Goal: Navigation & Orientation: Understand site structure

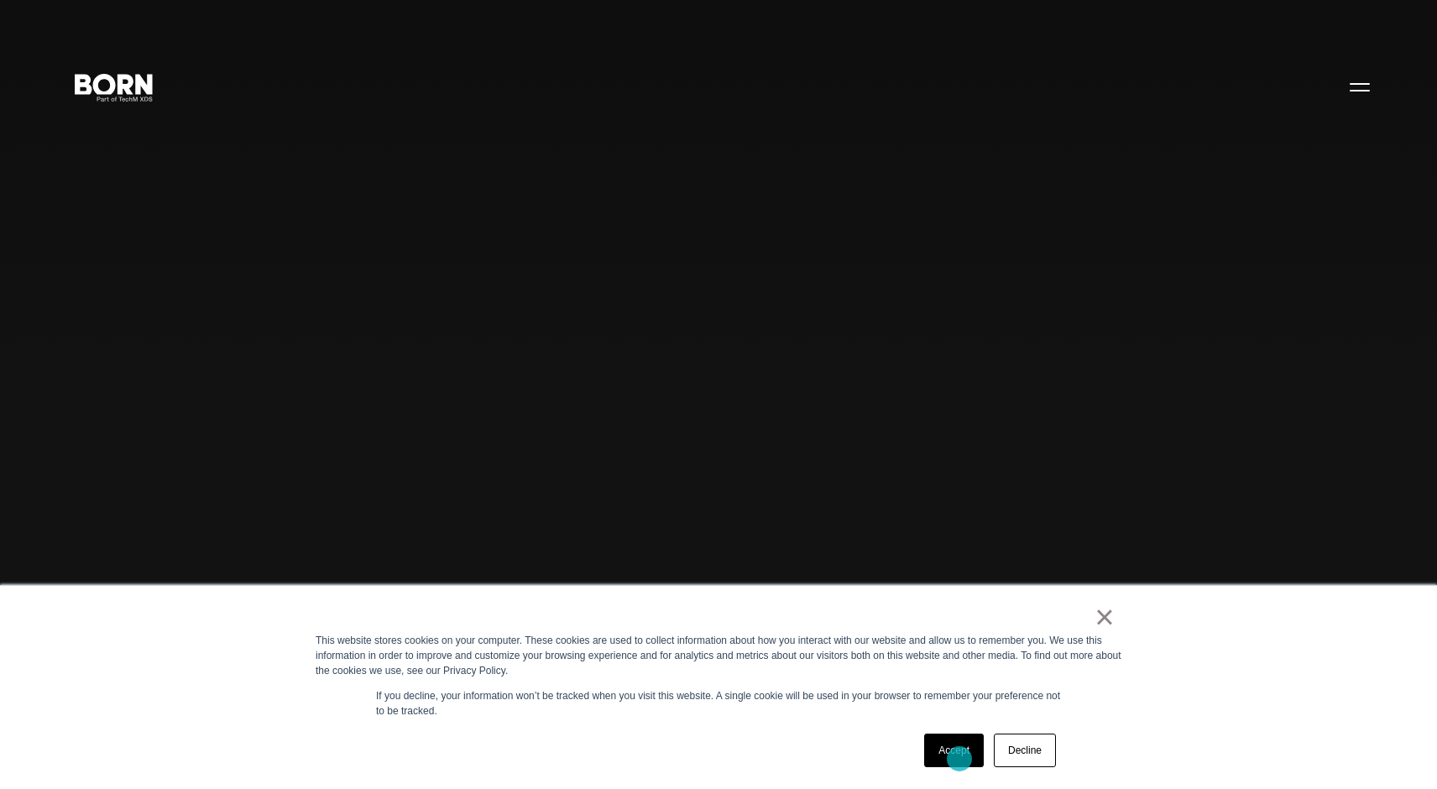
click at [959, 758] on link "Accept" at bounding box center [954, 751] width 60 height 34
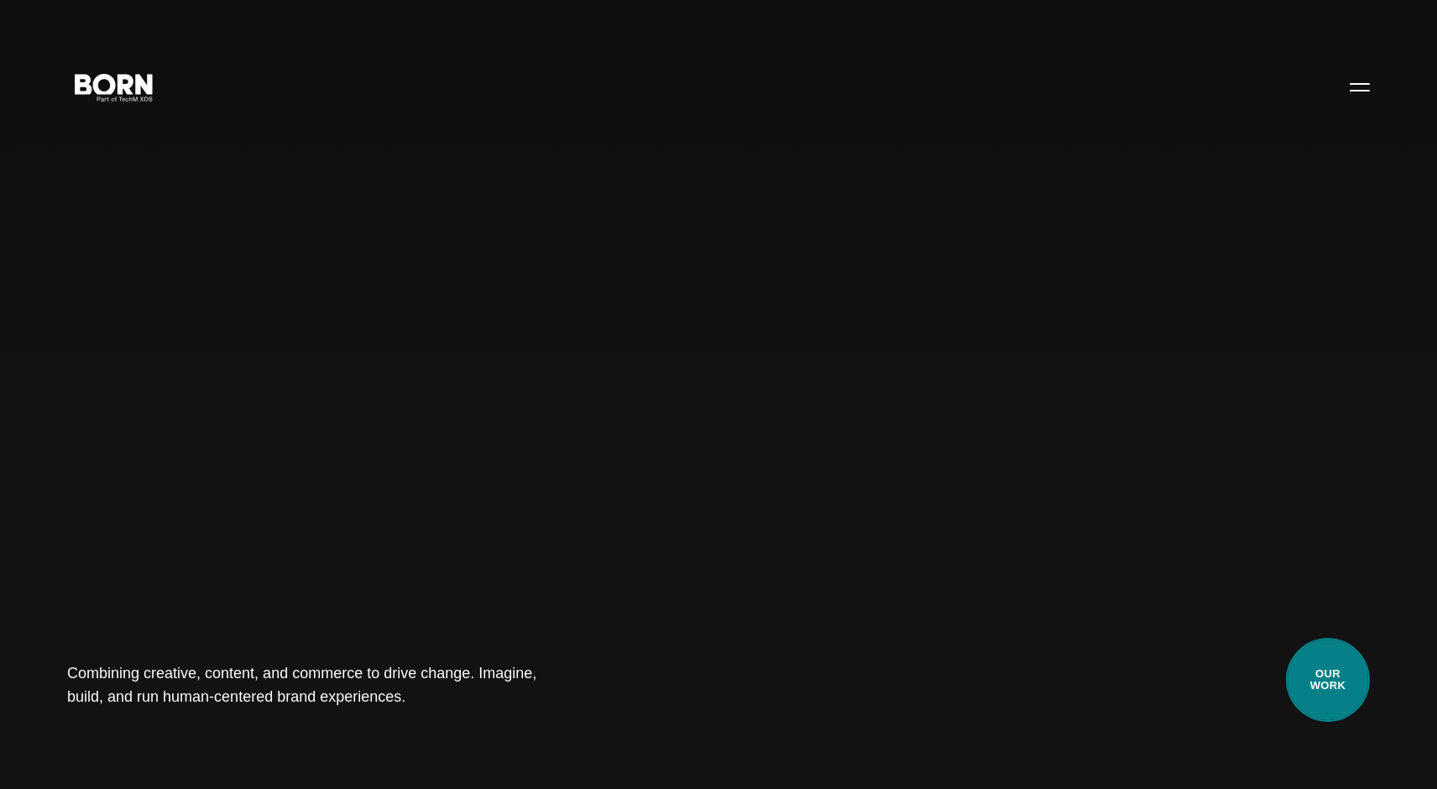
click at [1314, 679] on link "Our Work" at bounding box center [1328, 680] width 84 height 84
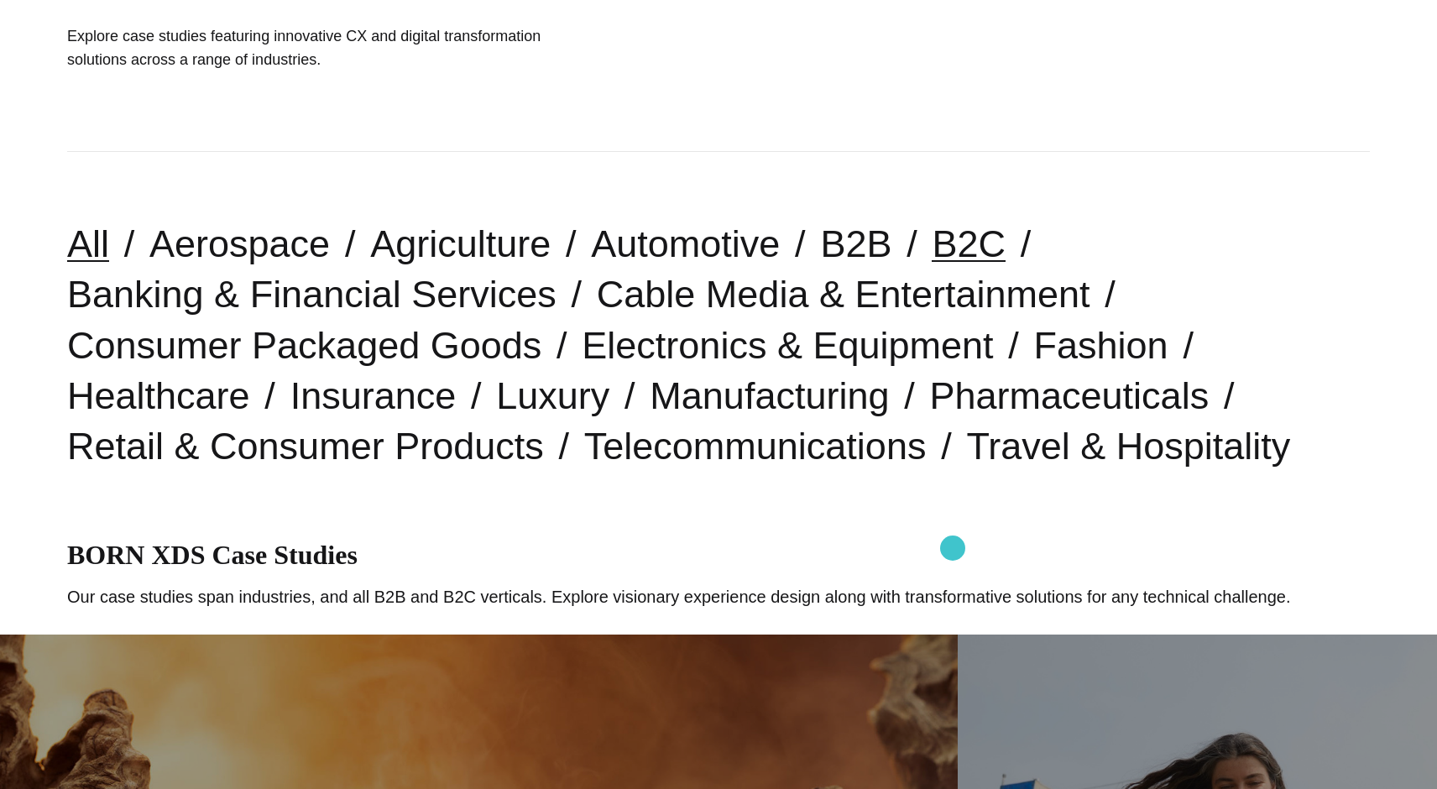
scroll to position [297, 0]
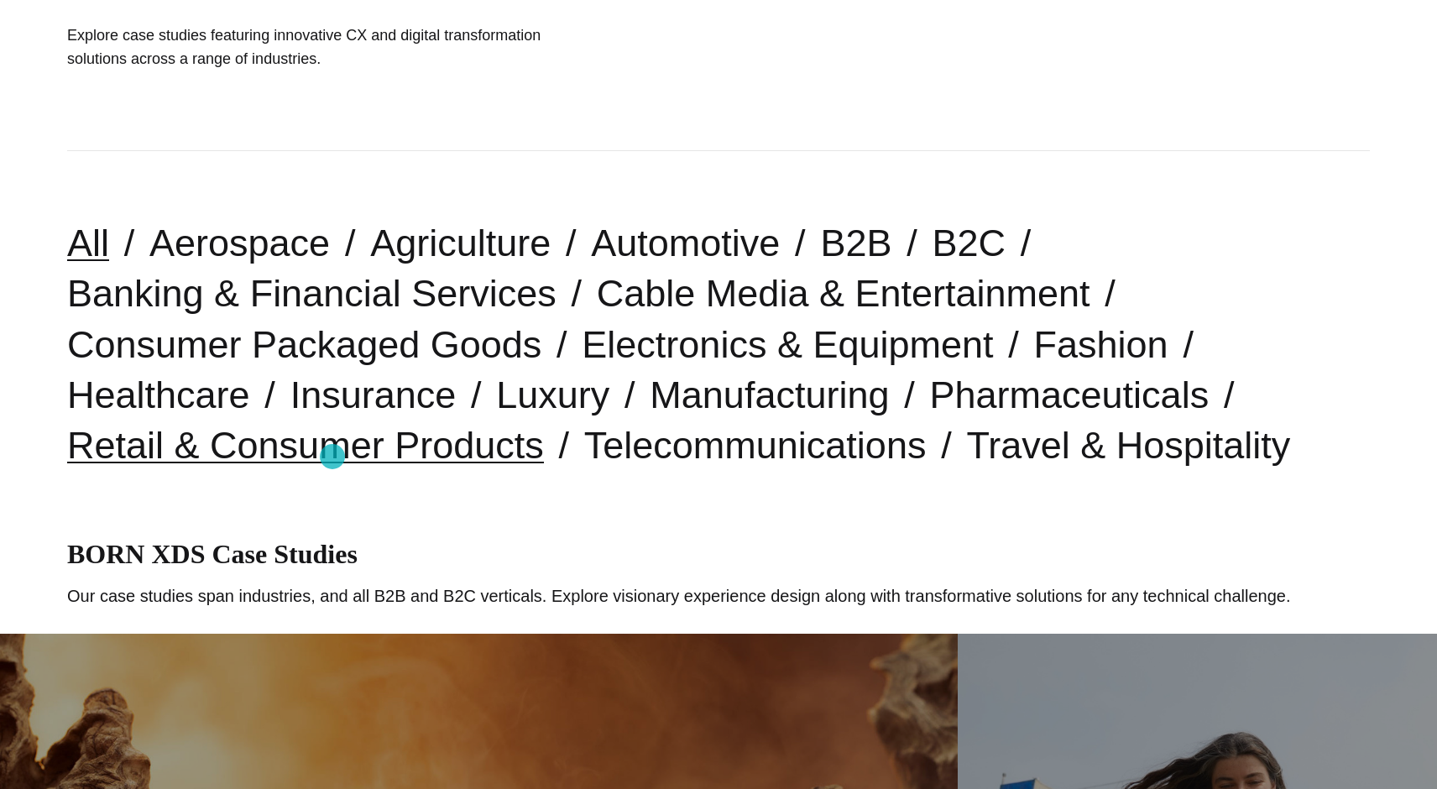
click at [332, 457] on link "Retail & Consumer Products" at bounding box center [305, 445] width 477 height 43
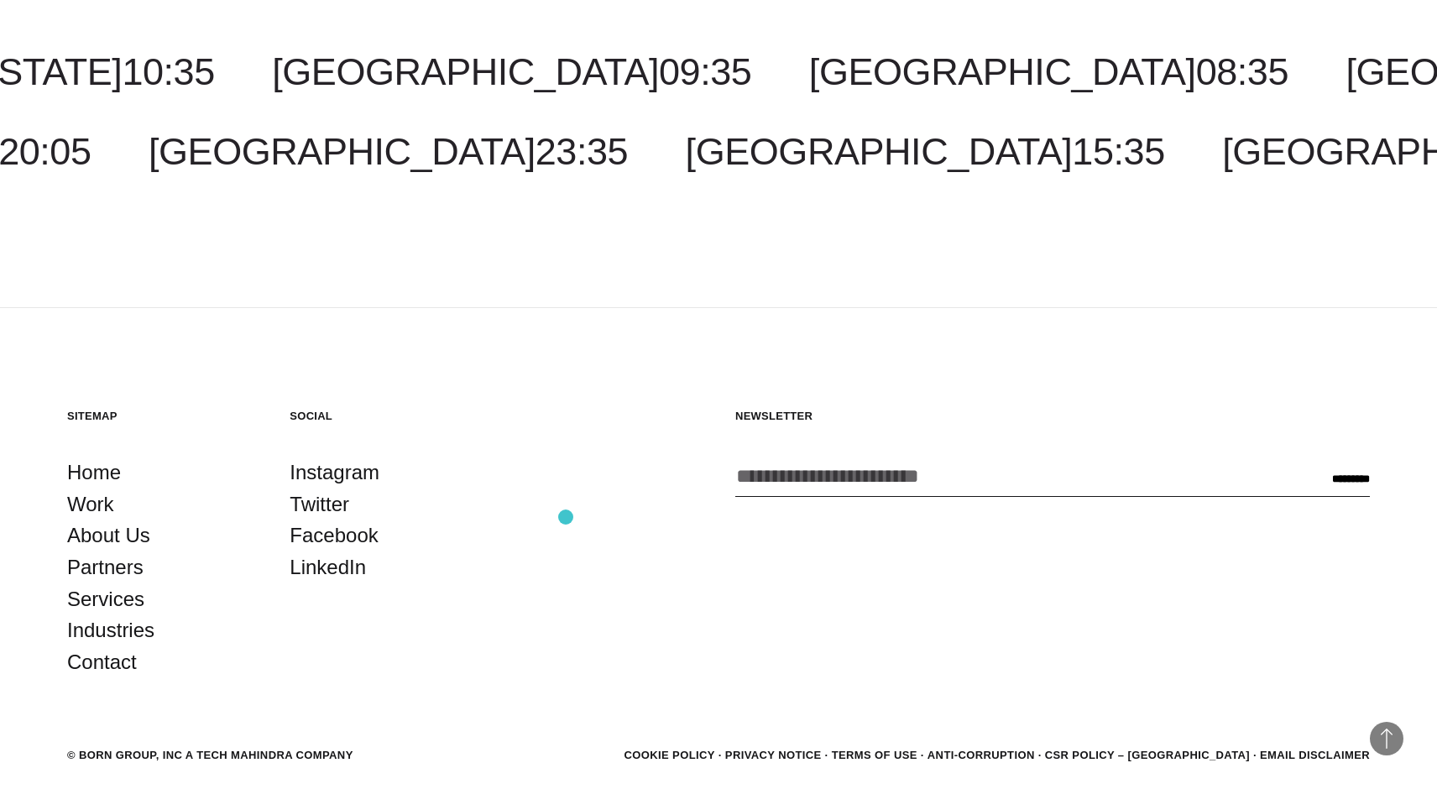
scroll to position [4811, 0]
click at [345, 469] on link "Instagram" at bounding box center [335, 473] width 90 height 32
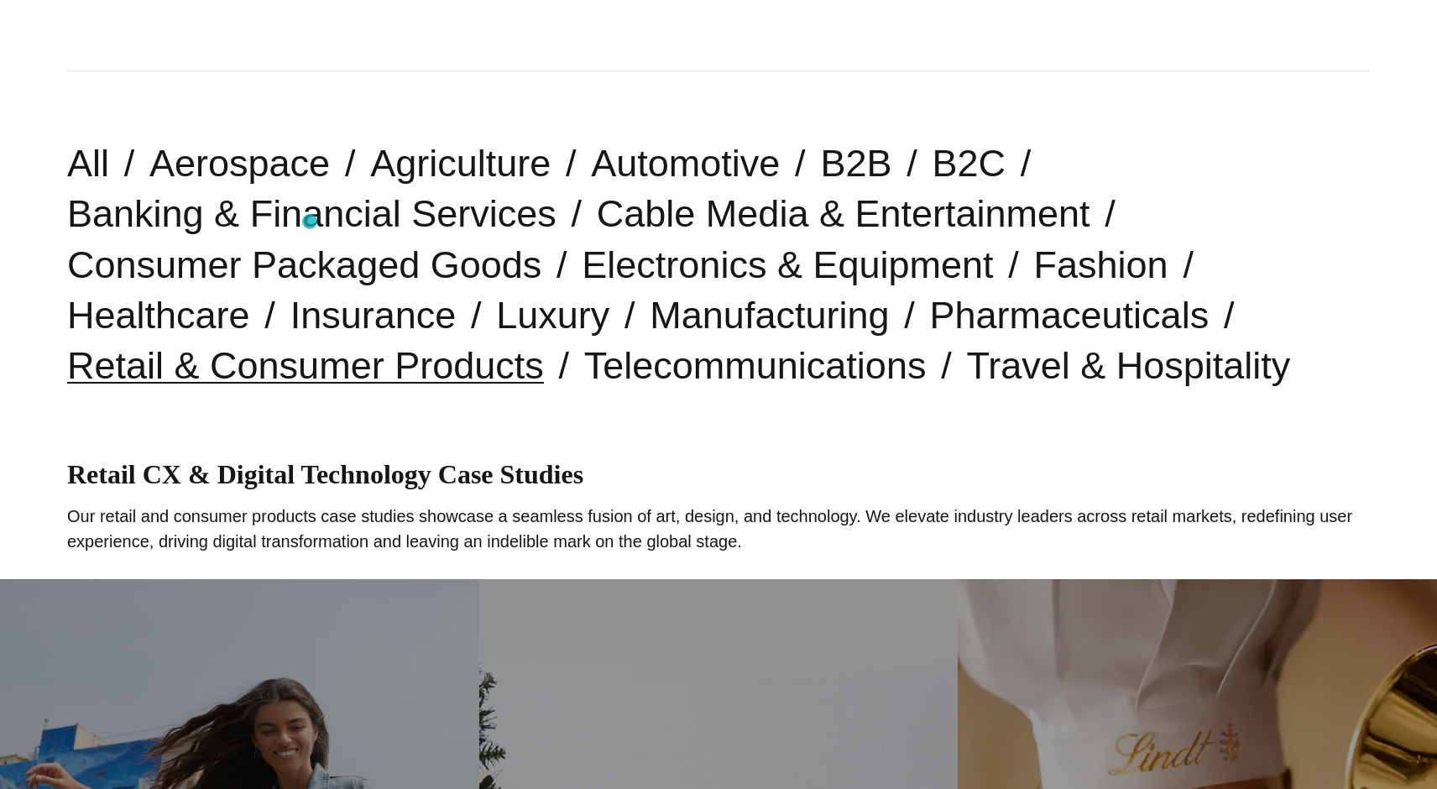
scroll to position [381, 0]
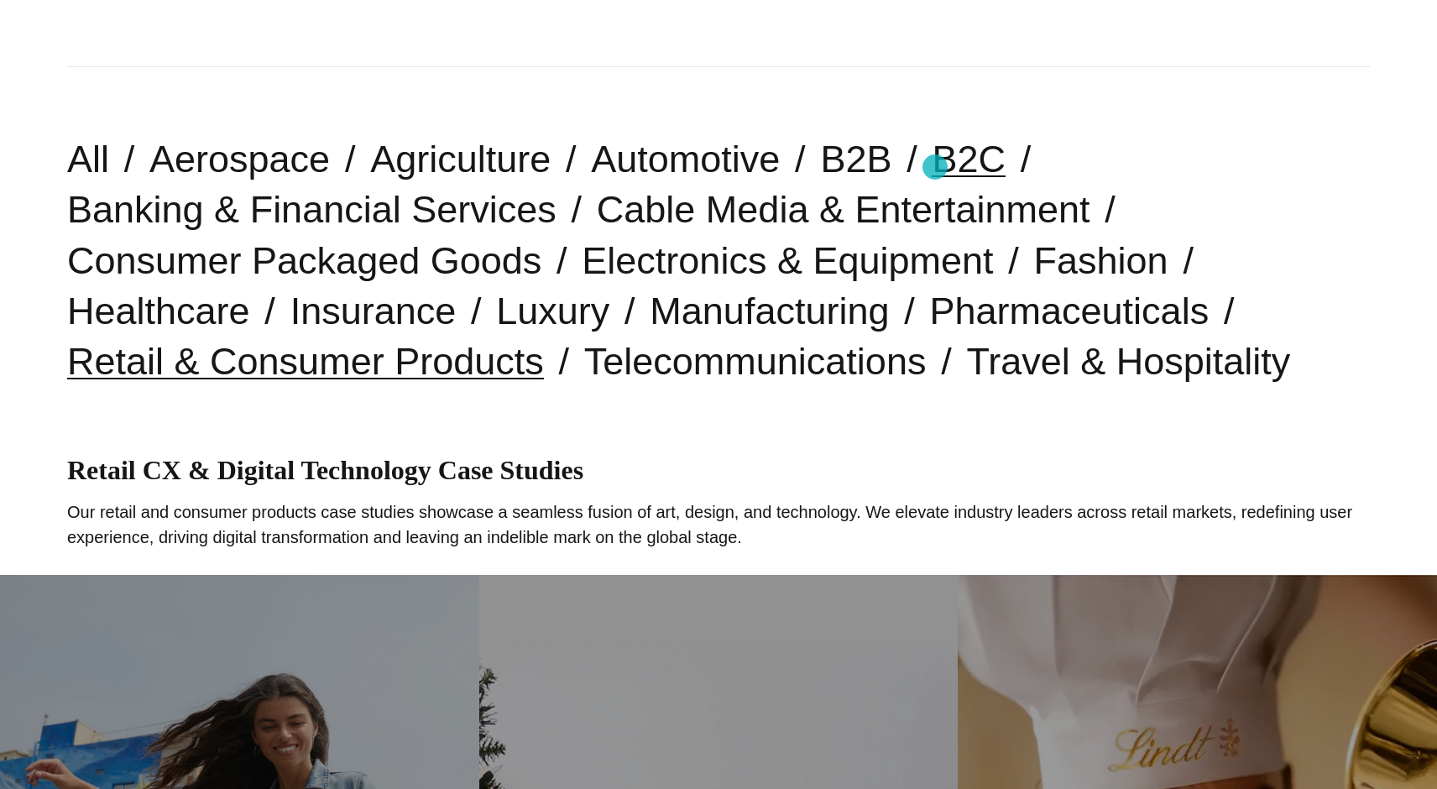
click at [935, 167] on link "B2C" at bounding box center [969, 159] width 74 height 43
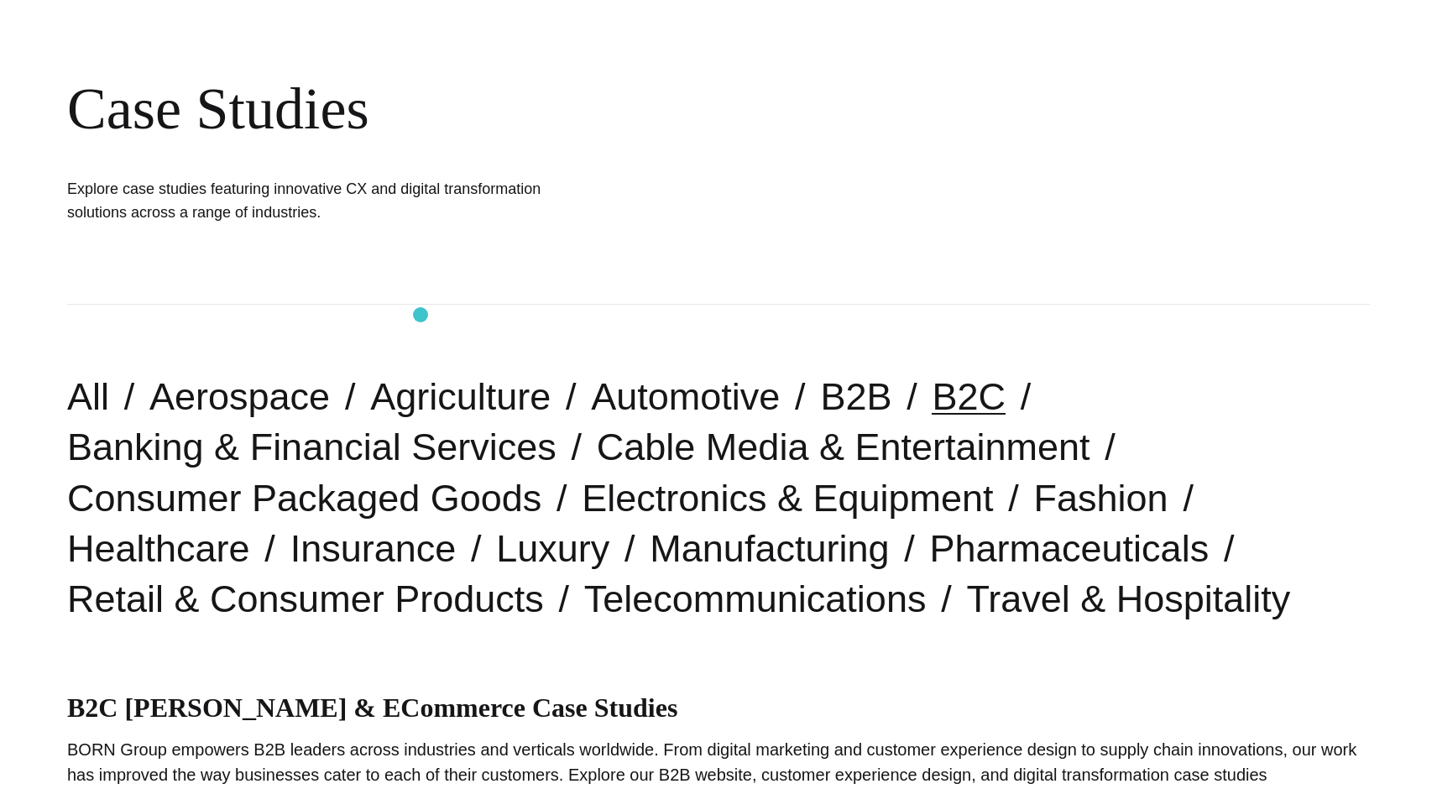
scroll to position [171, 0]
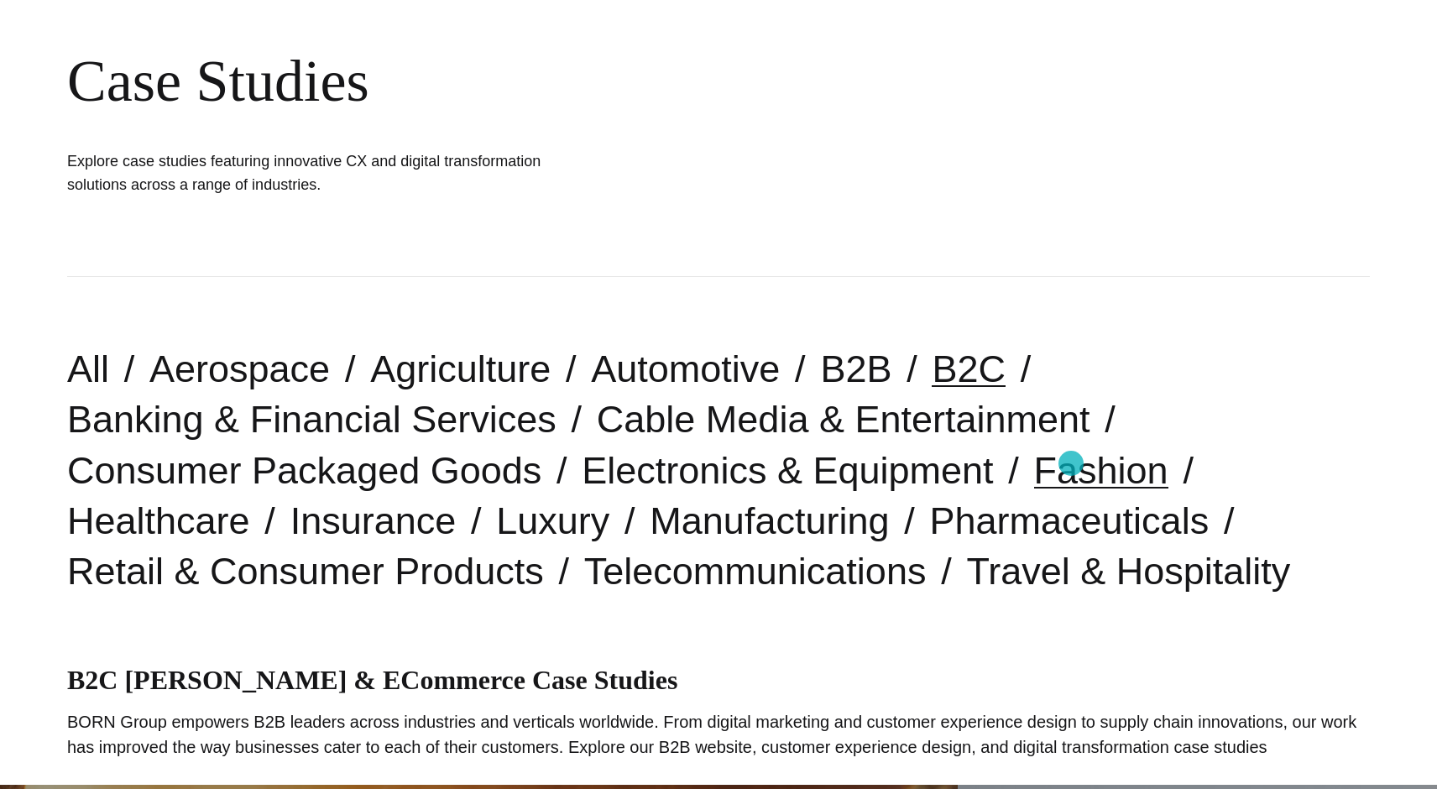
click at [1071, 463] on link "Fashion" at bounding box center [1101, 470] width 134 height 43
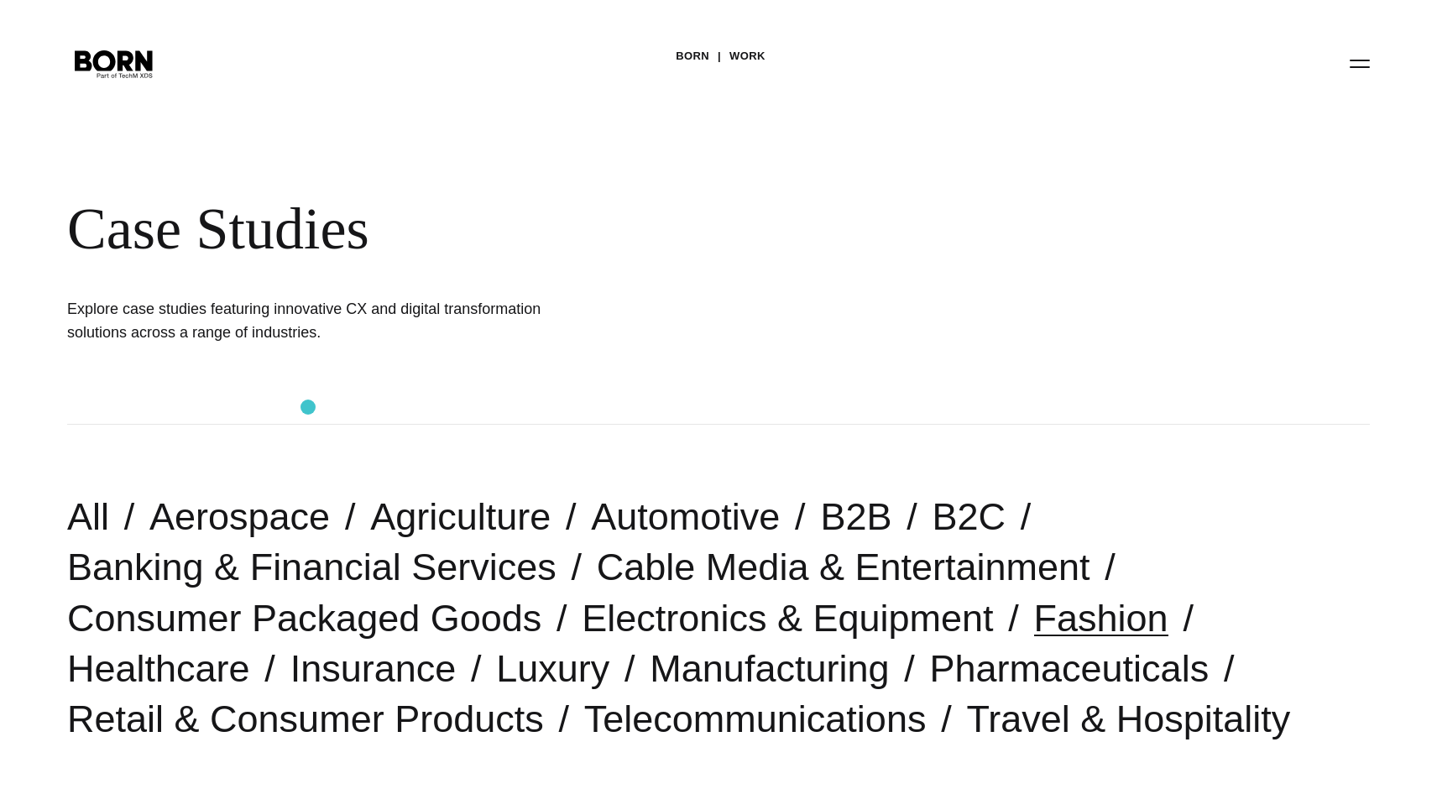
scroll to position [29, 0]
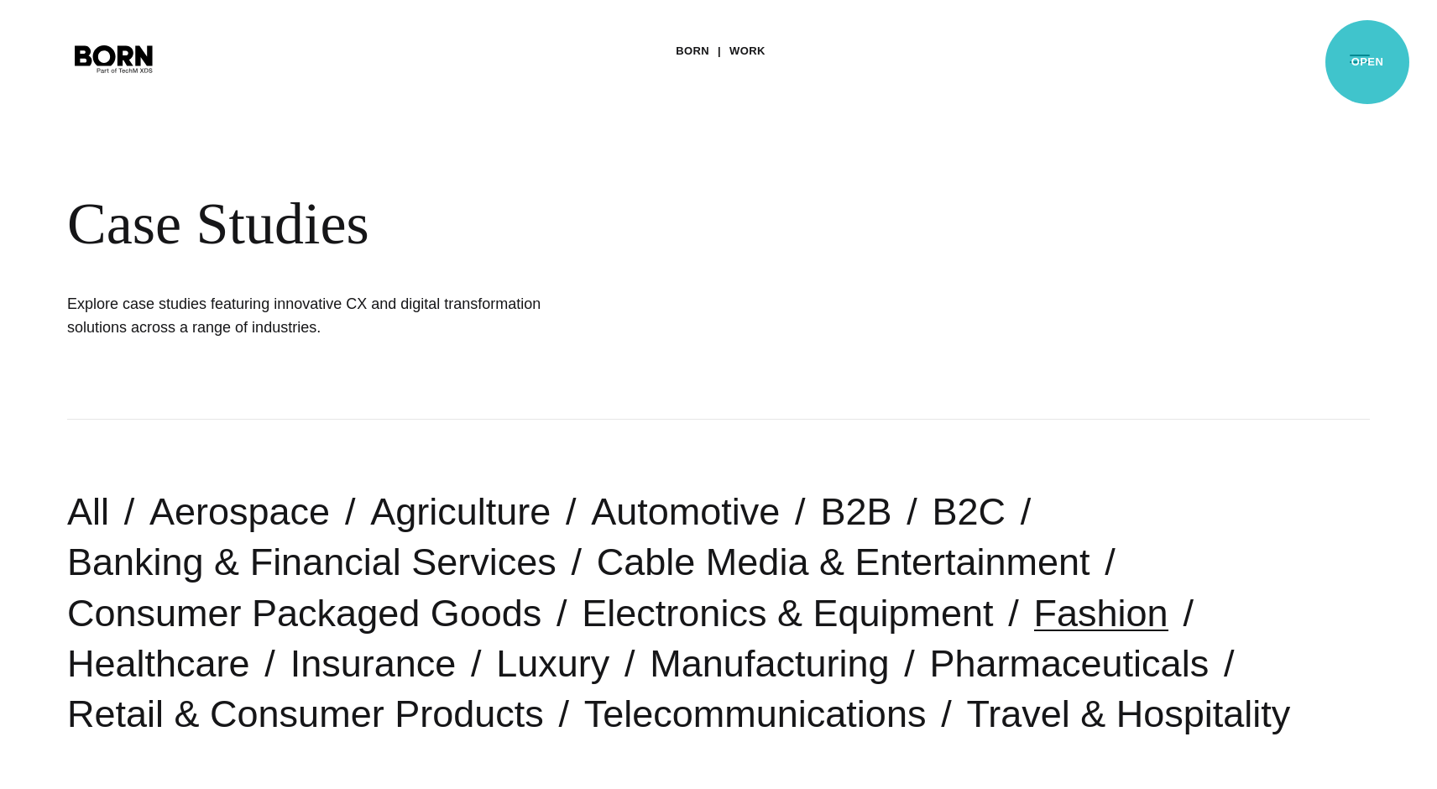
click at [1367, 62] on button "Primary Menu" at bounding box center [1360, 57] width 40 height 35
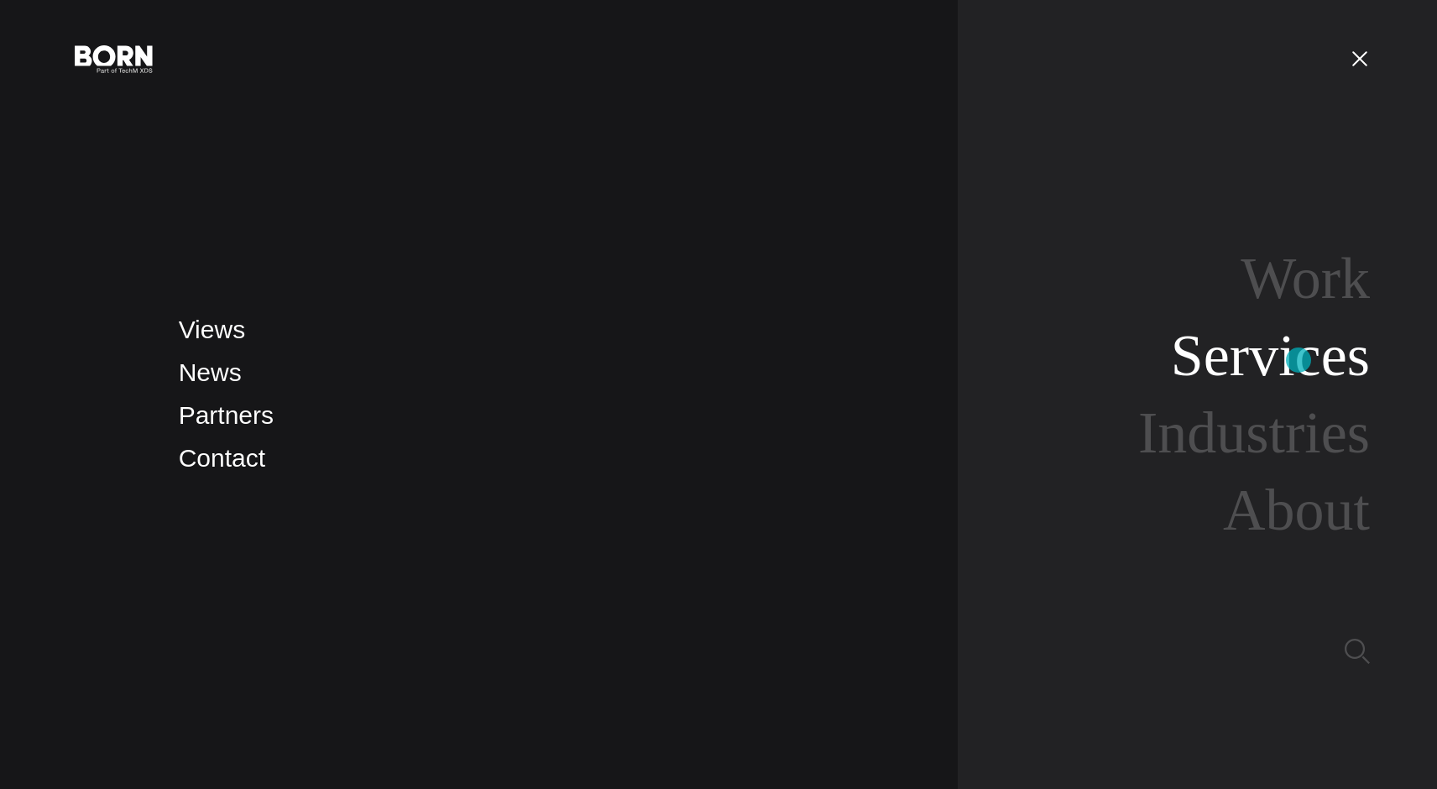
click at [1298, 360] on link "Services" at bounding box center [1270, 355] width 199 height 65
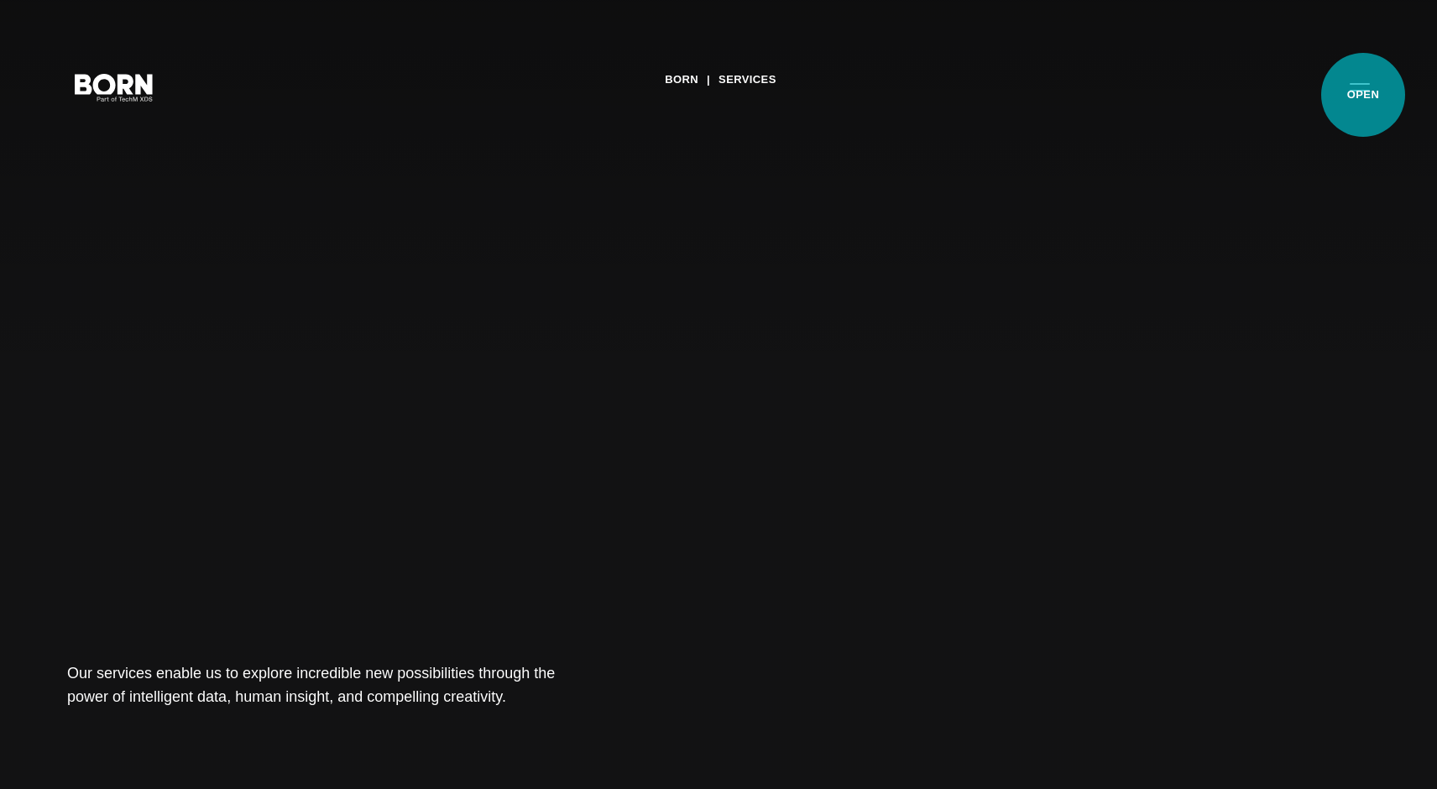
click at [1363, 95] on button "Primary Menu" at bounding box center [1360, 86] width 40 height 35
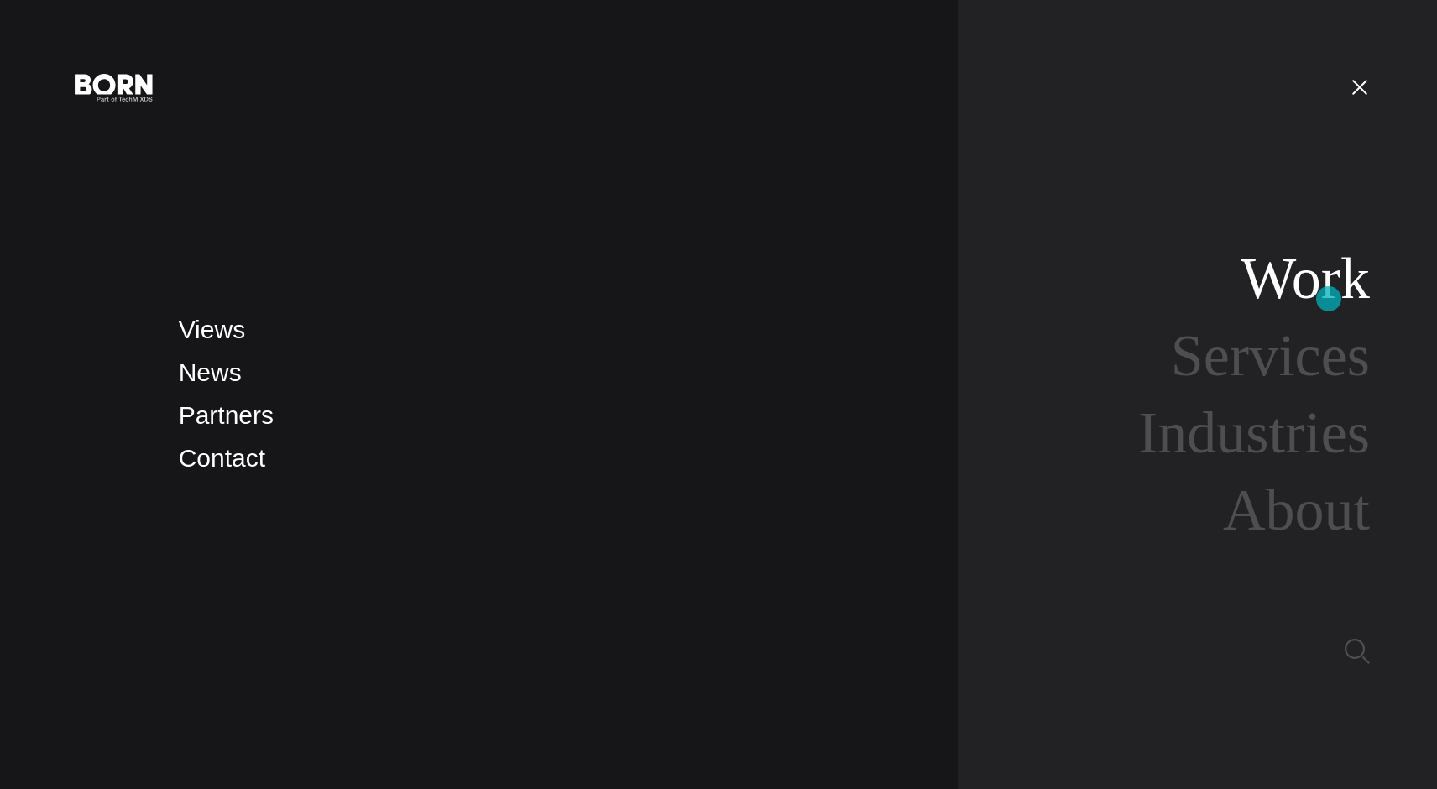
click at [1326, 303] on link "Work" at bounding box center [1304, 278] width 129 height 65
